Goal: Contribute content

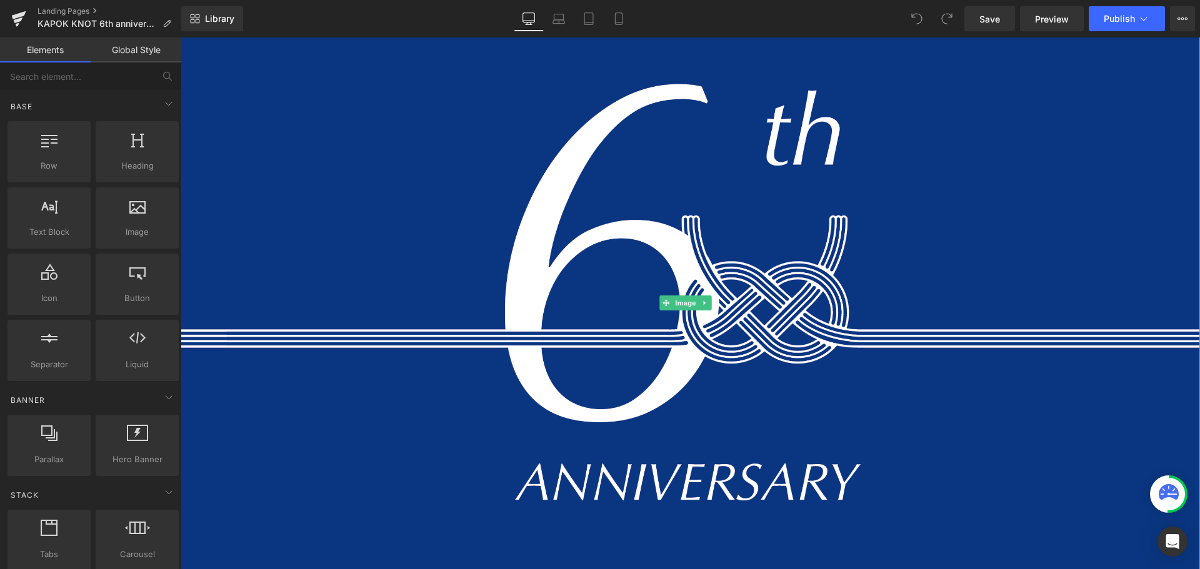
scroll to position [192, 0]
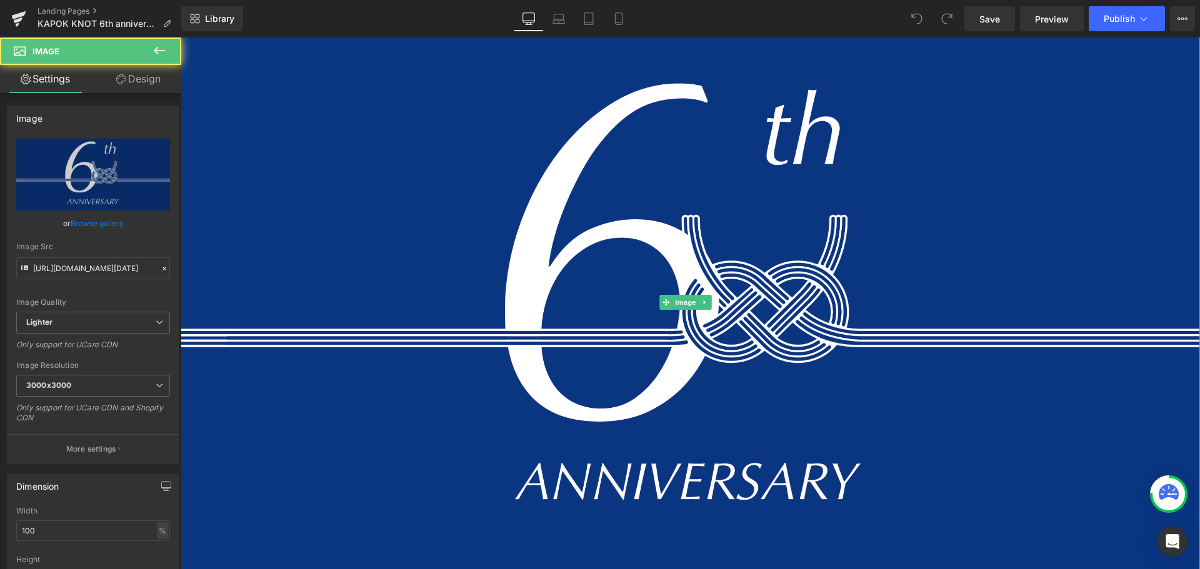
click at [592, 224] on img at bounding box center [690, 302] width 1019 height 727
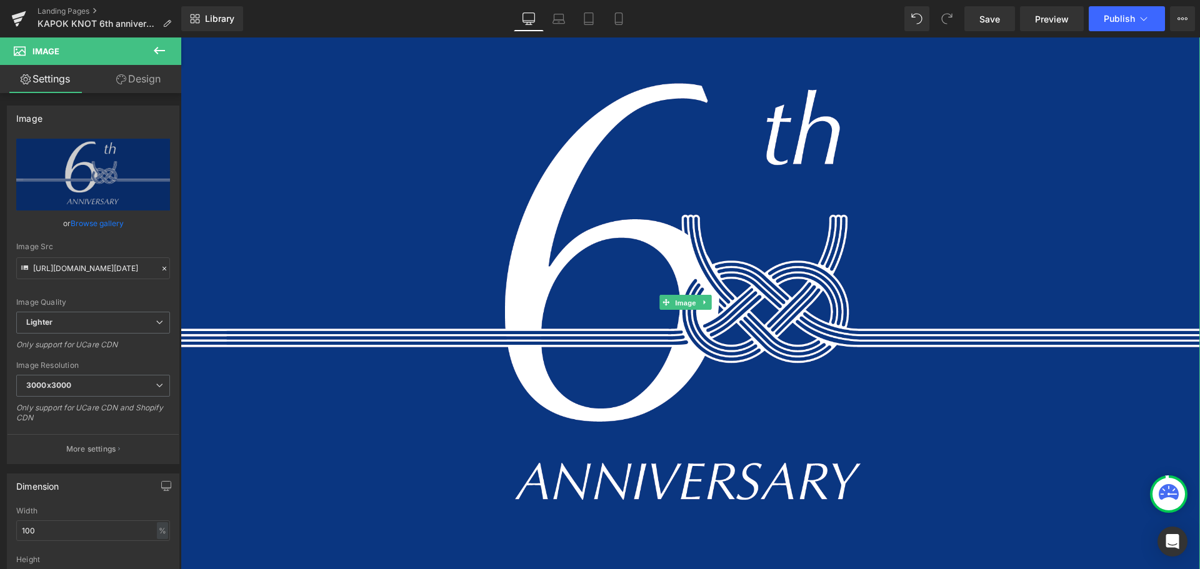
click at [682, 300] on span "Image" at bounding box center [685, 303] width 26 height 15
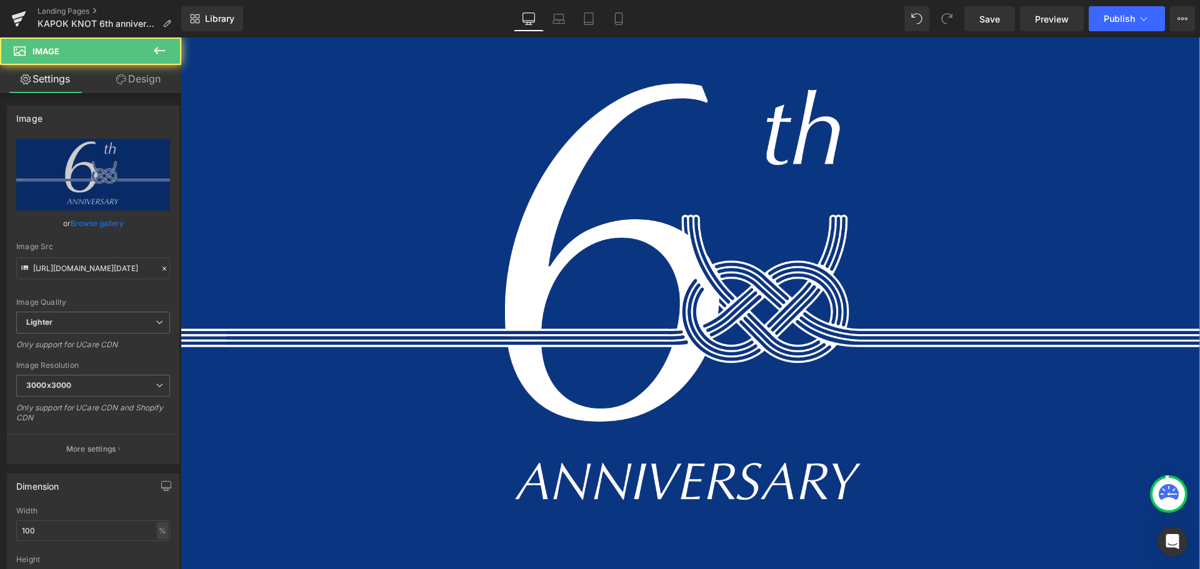
click at [111, 189] on link "Replace Image" at bounding box center [93, 175] width 154 height 72
type input "C:\fakepath\アートボード 2 のコピー 15@2x.png"
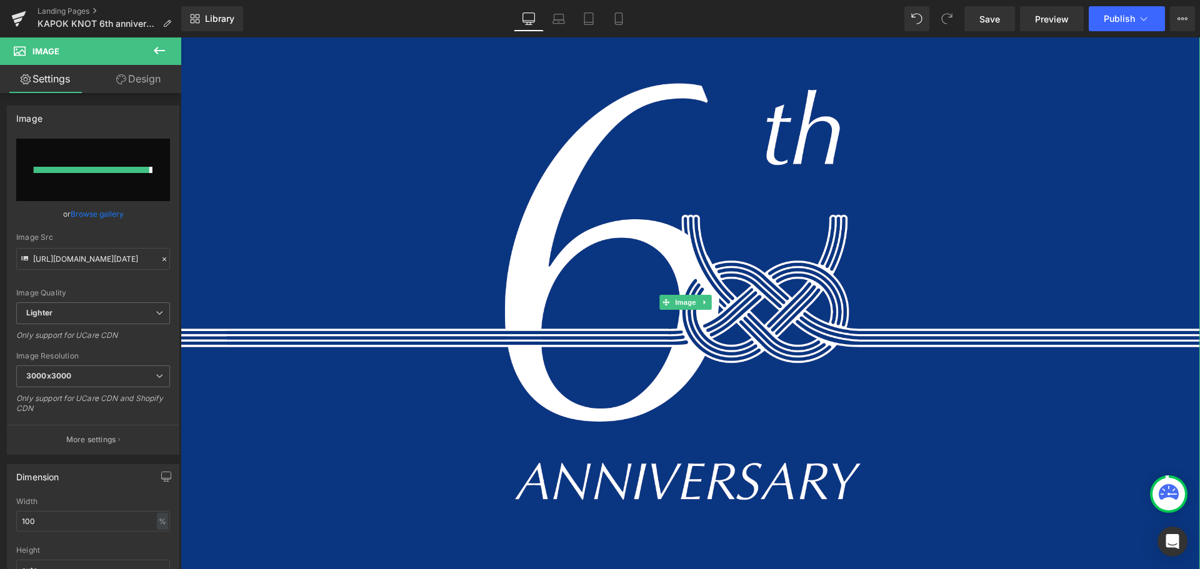
type input "[URL][DOMAIN_NAME][DATE]"
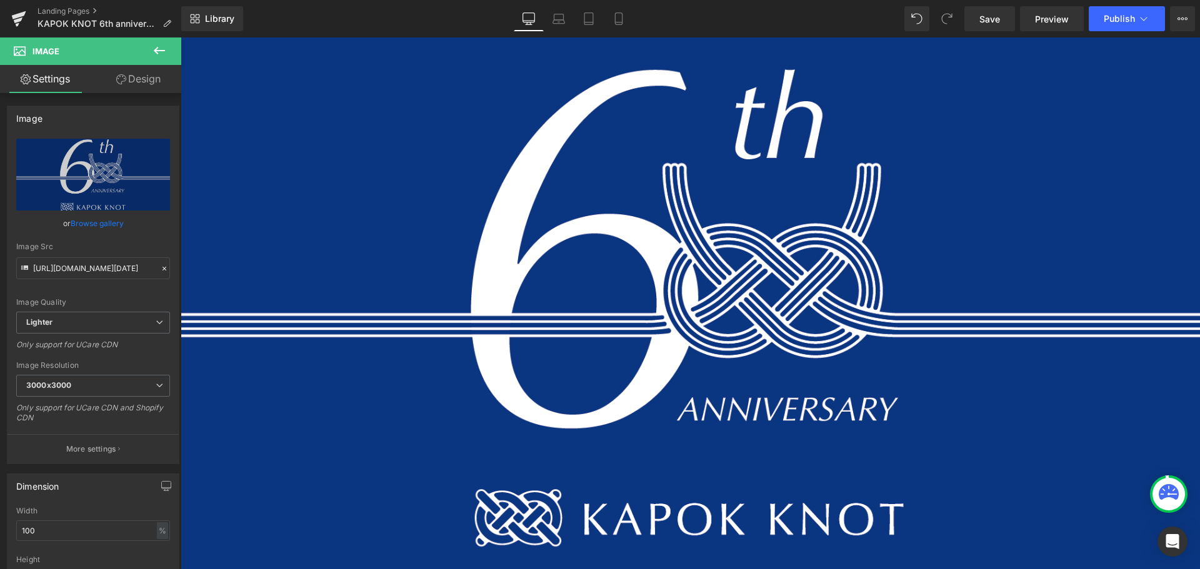
click at [1112, 16] on span "Publish" at bounding box center [1119, 19] width 31 height 10
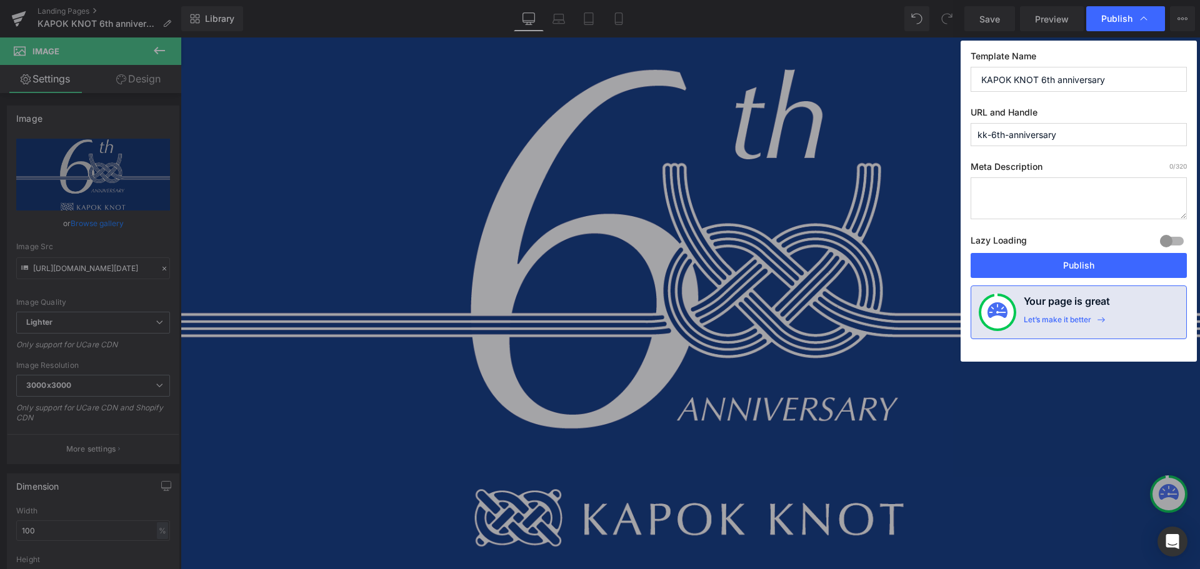
click at [1036, 253] on button "Publish" at bounding box center [1078, 265] width 216 height 25
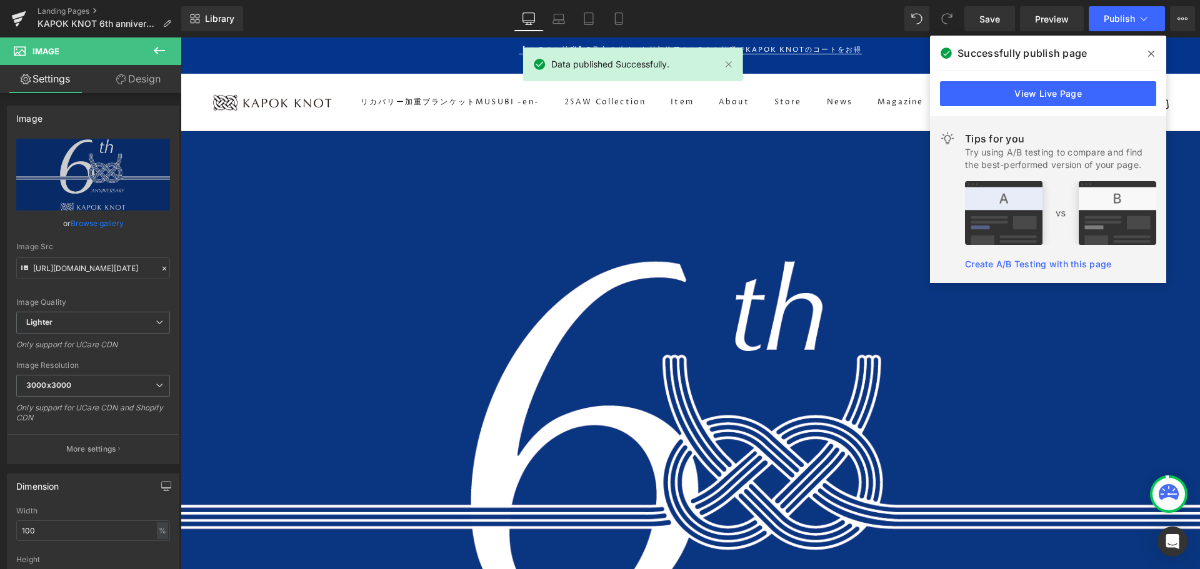
click at [994, 95] on link "View Live Page" at bounding box center [1048, 93] width 216 height 25
